Goal: Task Accomplishment & Management: Use online tool/utility

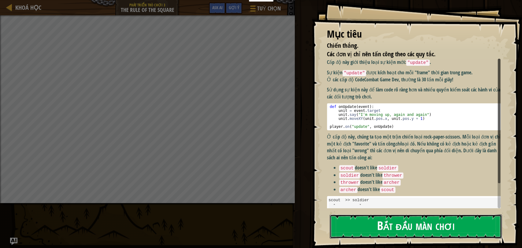
click at [391, 226] on button "Bắt đầu màn chơi" at bounding box center [415, 226] width 172 height 24
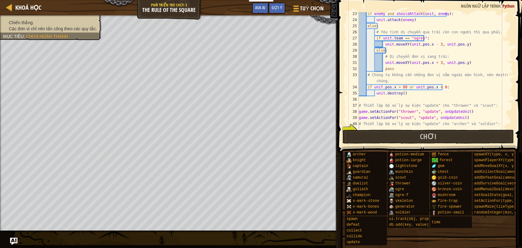
scroll to position [163, 0]
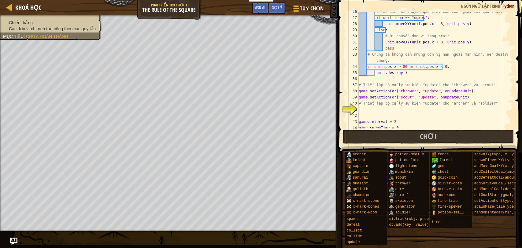
click at [410, 110] on div "# Yêu tinh di chuyển qua trái còn con người thì qua phải. if unit . team == "og…" at bounding box center [432, 73] width 150 height 128
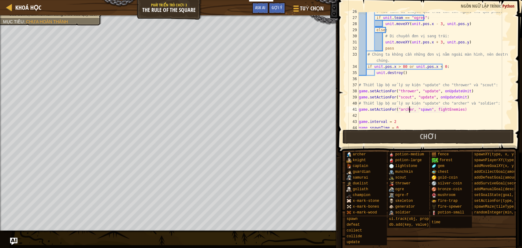
scroll to position [2, 4]
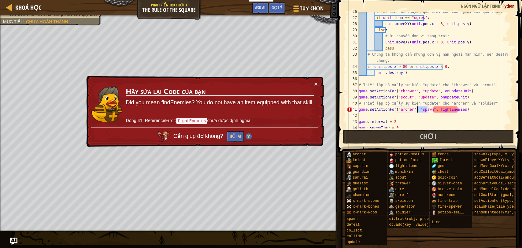
drag, startPoint x: 427, startPoint y: 110, endPoint x: 416, endPoint y: 110, distance: 11.0
click at [416, 110] on div "# Yêu tinh di chuyển qua trái còn con người thì qua phải. if unit . team == "og…" at bounding box center [432, 73] width 150 height 128
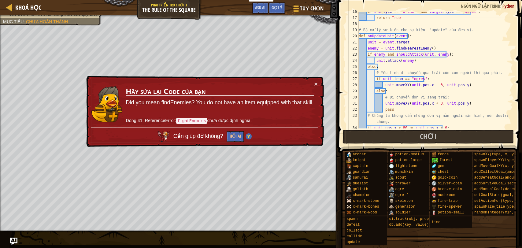
scroll to position [101, 0]
drag, startPoint x: 365, startPoint y: 36, endPoint x: 390, endPoint y: 35, distance: 25.7
click at [390, 35] on div "if who . type == "archer" and target . type == "scout" : return True # Bộ xử lý…" at bounding box center [432, 73] width 150 height 128
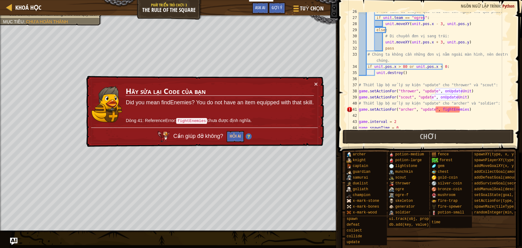
scroll to position [163, 0]
drag, startPoint x: 435, startPoint y: 111, endPoint x: 459, endPoint y: 109, distance: 24.2
click at [459, 109] on div "# Yêu tinh di chuyển qua trái còn con người thì qua phải. if unit . team == "og…" at bounding box center [432, 73] width 150 height 128
paste textarea "onUpdateUnit"
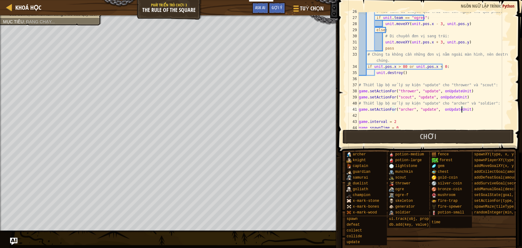
click at [437, 109] on div "# Yêu tinh di chuyển qua trái còn con người thì qua phải. if unit . team == "og…" at bounding box center [432, 73] width 150 height 128
type textarea "game.setActionFor("archer", "update", onUpdateUnit)"
drag, startPoint x: 470, startPoint y: 111, endPoint x: 355, endPoint y: 109, distance: 114.6
click at [355, 109] on div "game.setActionFor("archer", "update", onUpdateUnit) 26 27 28 29 30 31 32 33 34 …" at bounding box center [428, 70] width 167 height 116
click at [373, 118] on div "# Yêu tinh di chuyển qua trái còn con người thì qua phải. if unit . team == "og…" at bounding box center [432, 73] width 150 height 128
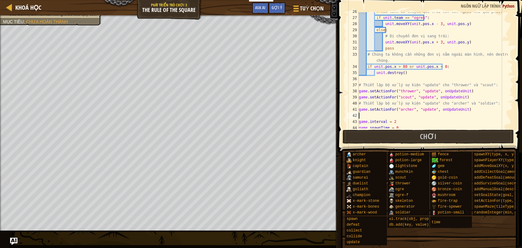
scroll to position [2, 0]
paste textarea "game.setActionFor("archer", "update", onUpdateUnit)"
drag, startPoint x: 408, startPoint y: 116, endPoint x: 397, endPoint y: 118, distance: 11.5
click at [397, 118] on div "# Yêu tinh di chuyển qua trái còn con người thì qua phải. if unit . team == "og…" at bounding box center [432, 73] width 150 height 128
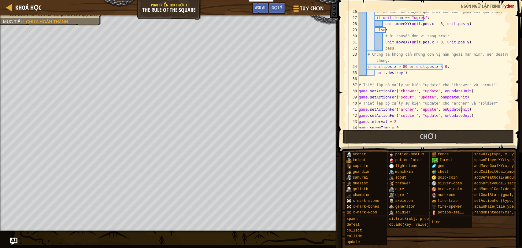
click at [483, 109] on div "# Yêu tinh di chuyển qua trái còn con người thì qua phải. if unit . team == "og…" at bounding box center [432, 73] width 150 height 128
type textarea "game.setActionFor("archer", "update", onUpdateUnit)"
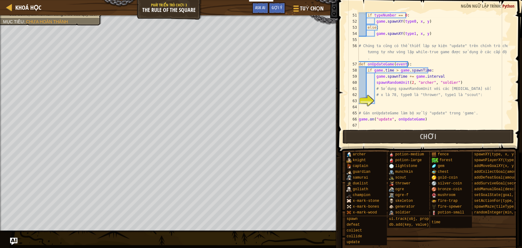
scroll to position [324, 0]
click at [384, 102] on div "if typeNumber == 0 : game . spawnXY ( type0 , x , y ) else : game . spawnXY ( t…" at bounding box center [432, 76] width 150 height 128
type textarea "spawnRandomUnit(78, "thrower", "scout")"
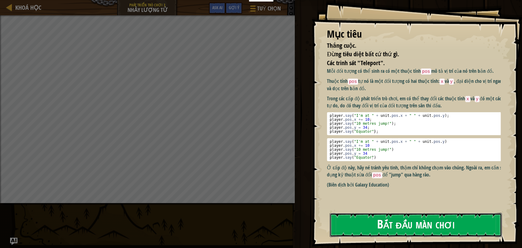
click at [399, 225] on button "Bắt đầu màn chơi" at bounding box center [415, 225] width 172 height 24
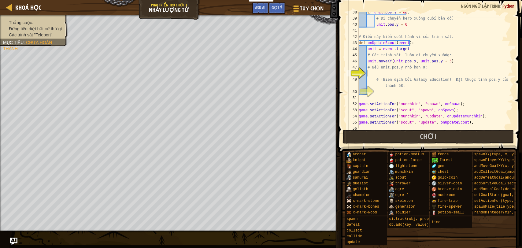
scroll to position [2, 0]
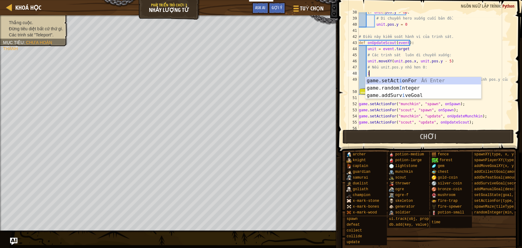
type textarea "i"
type textarea "ì"
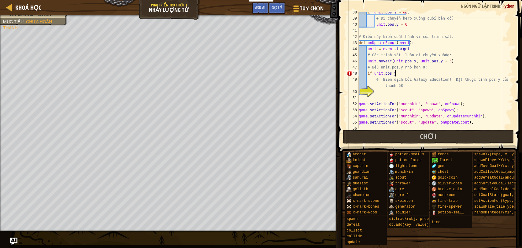
scroll to position [2, 3]
type textarea "if unit.pos.y < 0:"
click at [397, 95] on div "if unit . pos . y > 68 : # Di chuyển hero xuống cuối bản đồ. unit . pos . y = 0…" at bounding box center [432, 73] width 150 height 128
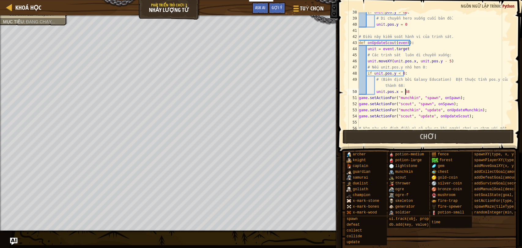
scroll to position [2, 3]
type textarea "unit.pos.x = 68"
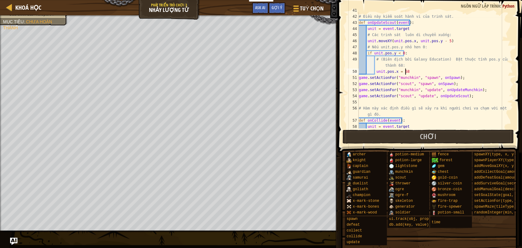
scroll to position [317, 0]
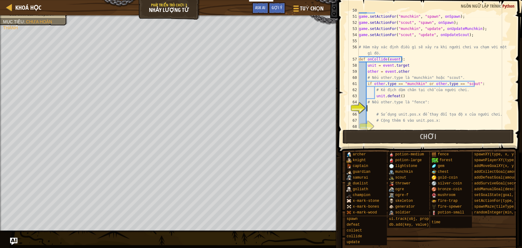
click at [387, 107] on div "unit . pos . x = 68 game . setActionFor ( "munchkin" , "spawn" , onSpawn ) ; ga…" at bounding box center [432, 71] width 150 height 128
type textarea "i"
type textarea "ì"
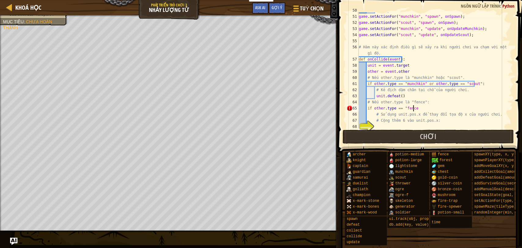
type textarea "if other.type == "fence""
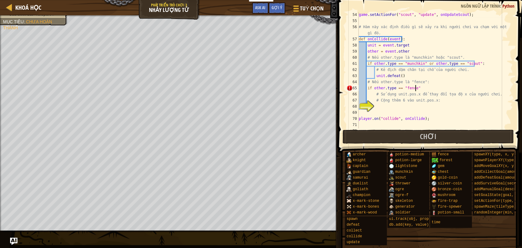
scroll to position [337, 0]
click at [401, 108] on div "game . setActionFor ( "scout" , "update" , onUpdateScout ) ; # Hàm này xác định…" at bounding box center [432, 76] width 150 height 128
click at [423, 91] on div "game . setActionFor ( "scout" , "update" , onUpdateScout ) ; # Hàm này xác định…" at bounding box center [432, 76] width 150 height 128
click at [421, 86] on div "game . setActionFor ( "scout" , "update" , onUpdateScout ) ; # Hàm này xác định…" at bounding box center [432, 76] width 150 height 128
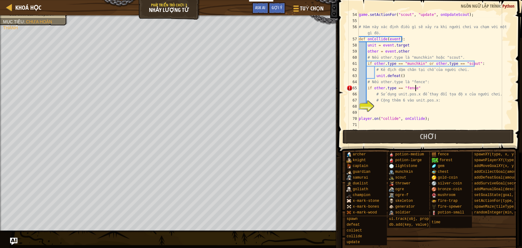
type textarea "if other.type == "fence":"
click at [394, 104] on div "game . setActionFor ( "scout" , "update" , onUpdateScout ) ; # Hàm này xác định…" at bounding box center [432, 76] width 150 height 128
click at [401, 105] on div "game . setActionFor ( "scout" , "update" , onUpdateScout ) ; # Hàm này xác định…" at bounding box center [432, 76] width 150 height 128
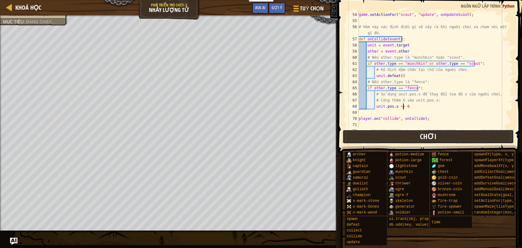
click at [402, 134] on button "Chơi" at bounding box center [427, 137] width 171 height 14
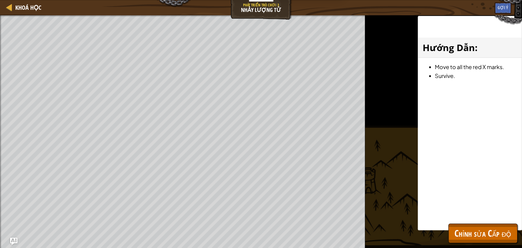
click at [375, 135] on div "Thắng cuộc. Đừng tiêu diệt bất cứ thứ gì. Các trinh sát "Teleport". Mục tiêu : …" at bounding box center [261, 131] width 522 height 233
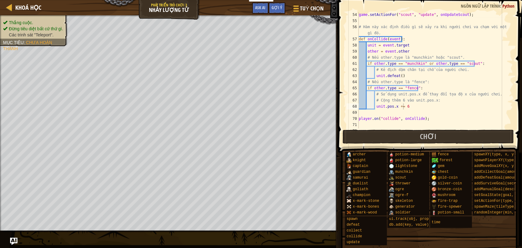
click at [44, 39] on div "Thắng cuộc. Đừng tiêu diệt bất cứ thứ gì. Các trinh sát "Teleport". Mục tiêu : …" at bounding box center [30, 28] width 75 height 35
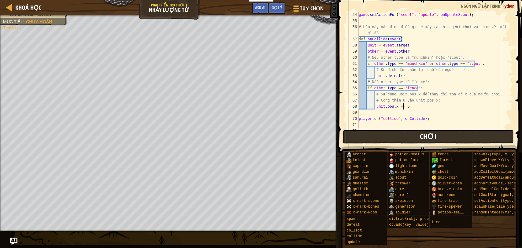
click at [435, 137] on button "Chơi" at bounding box center [427, 137] width 171 height 14
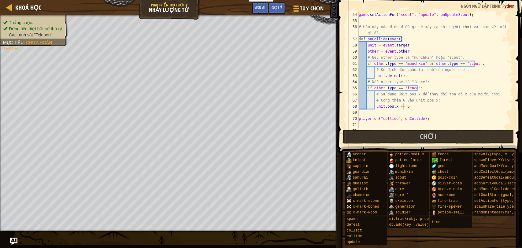
click at [45, 33] on span "Các trinh sát "Teleport"." at bounding box center [31, 34] width 45 height 5
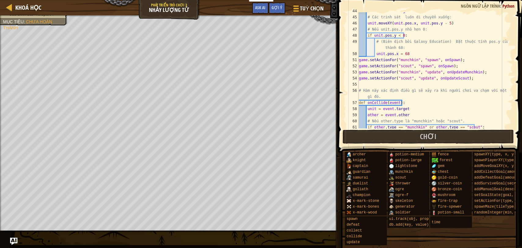
scroll to position [212, 0]
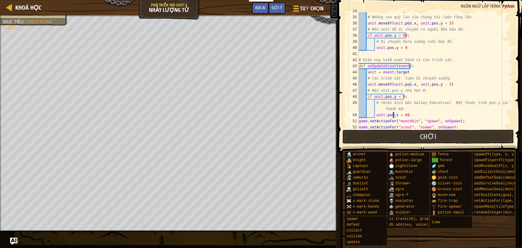
click at [392, 115] on div "unit = event . target # Những con quỷ lùn của chúng tôi luôn tăng lên. unit . m…" at bounding box center [432, 72] width 150 height 128
type textarea "unit.pos.y = 68"
click at [434, 134] on span "Chơi" at bounding box center [428, 136] width 17 height 10
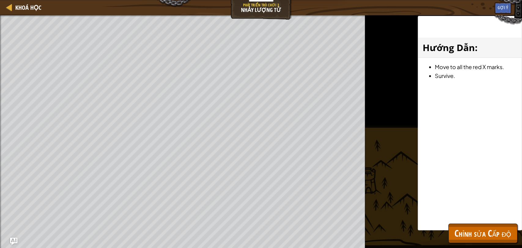
click at [355, 133] on div "Khoá học Phát triển trò chơi 3 Nhảy lượng tử Tuỳ chọn Xong Gợi ý Ask AI 1 ההההה…" at bounding box center [261, 124] width 522 height 248
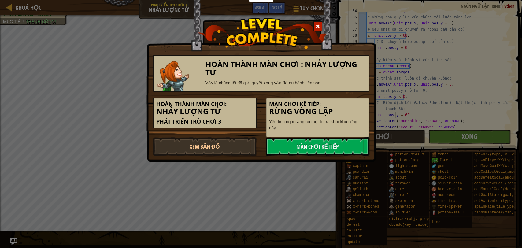
click at [434, 79] on div "Hoàn thành màn chơi : Nhảy lượng tử Vậy là chúng tôi đã giải quyết xong vấn đề …" at bounding box center [261, 124] width 522 height 248
